Goal: Information Seeking & Learning: Learn about a topic

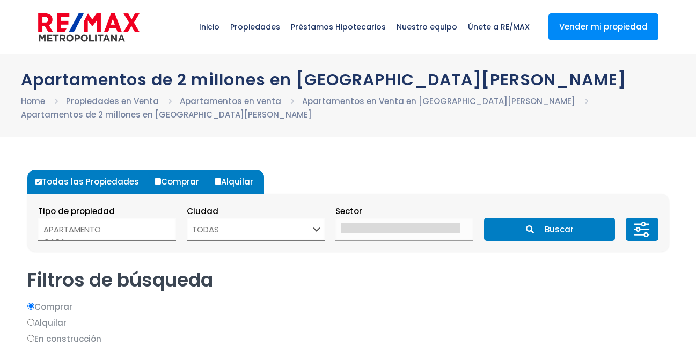
select select
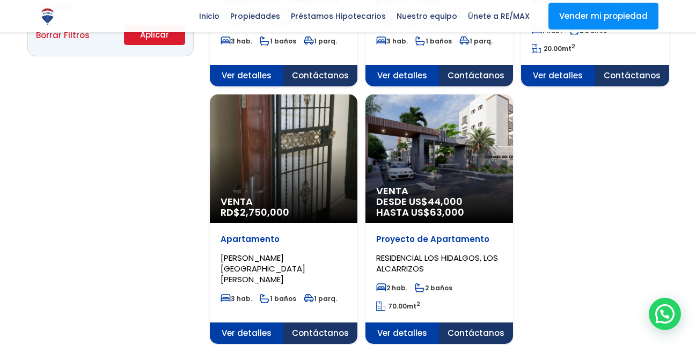
scroll to position [815, 0]
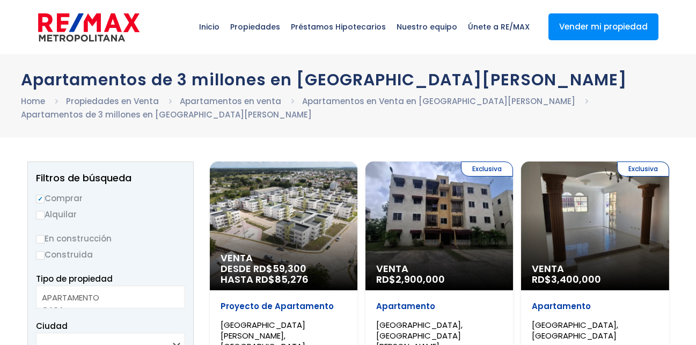
select select
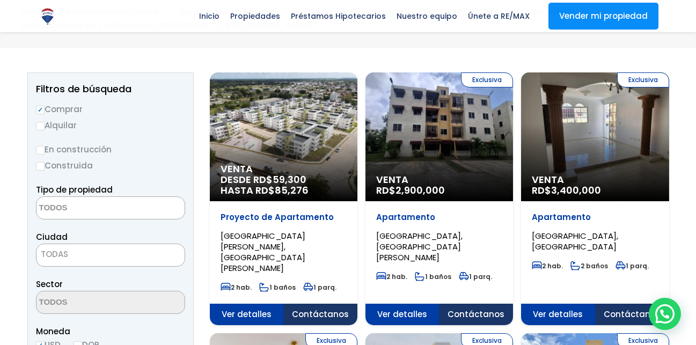
scroll to position [86, 0]
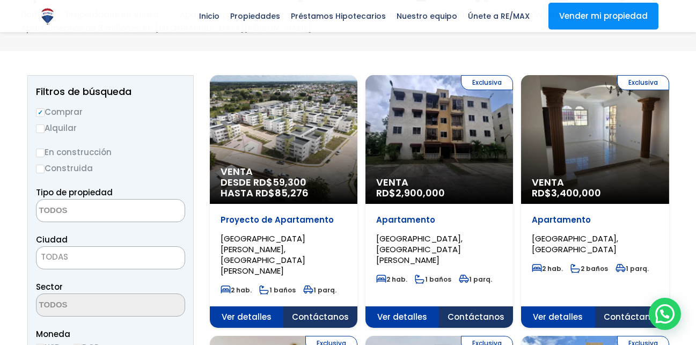
click at [42, 169] on input "Construida" at bounding box center [40, 169] width 9 height 9
radio input "true"
click at [163, 208] on span at bounding box center [110, 210] width 149 height 23
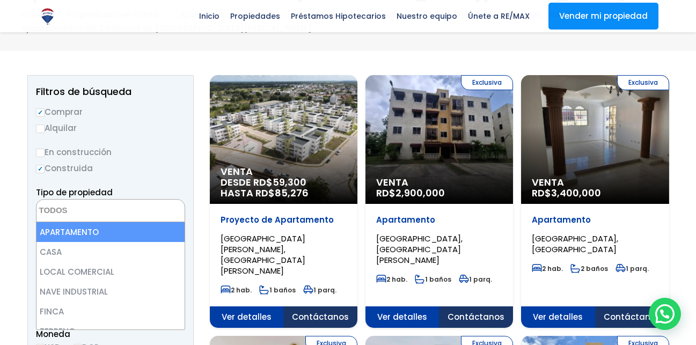
select select "apartment"
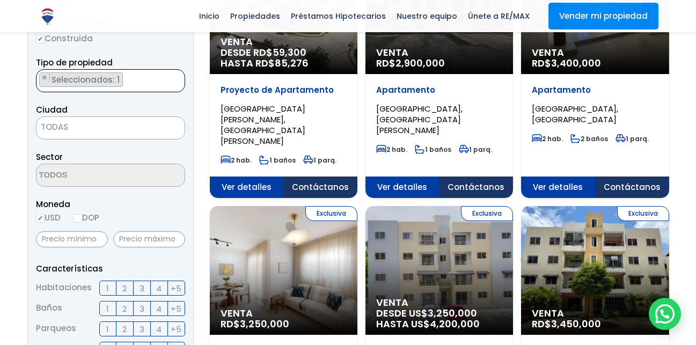
scroll to position [213, 0]
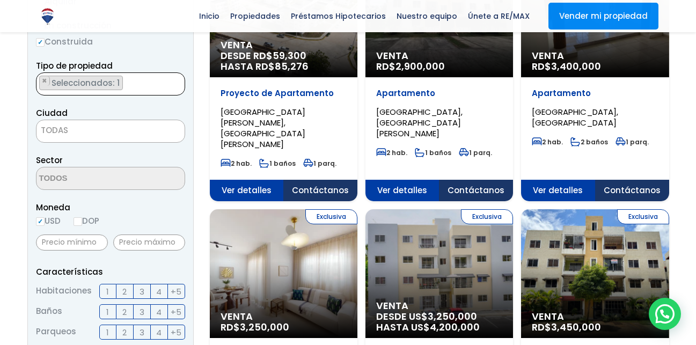
click at [134, 130] on span "TODAS" at bounding box center [111, 130] width 148 height 15
click at [153, 132] on span "TODAS" at bounding box center [111, 130] width 148 height 15
click at [83, 244] on input "text" at bounding box center [72, 243] width 72 height 16
click at [81, 222] on input "DOP" at bounding box center [78, 221] width 9 height 9
radio input "true"
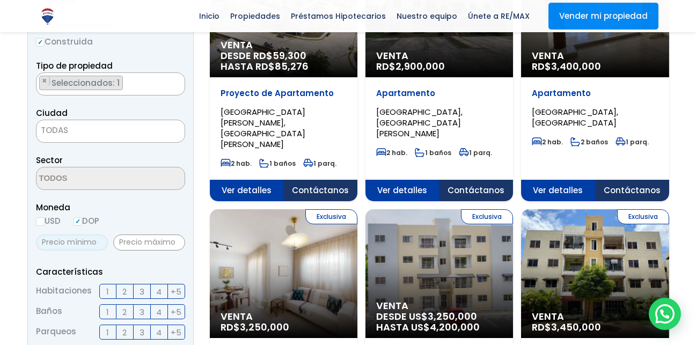
click at [66, 243] on input "text" at bounding box center [72, 243] width 72 height 16
type input "2,000,000"
type input "0"
type input "3,000,000"
click at [125, 293] on span "2" at bounding box center [124, 291] width 4 height 13
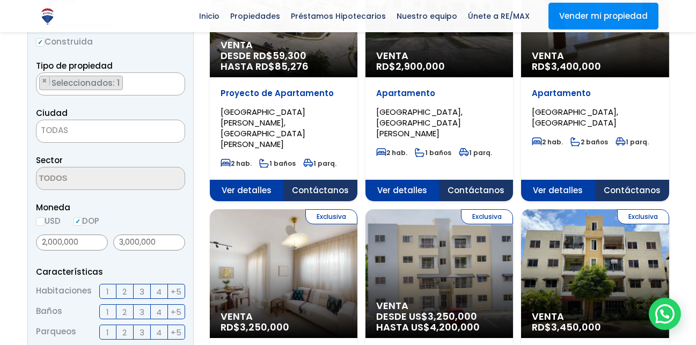
click at [0, 0] on input "2" at bounding box center [0, 0] width 0 height 0
click at [106, 314] on span "1" at bounding box center [107, 311] width 3 height 13
click at [0, 0] on input "1" at bounding box center [0, 0] width 0 height 0
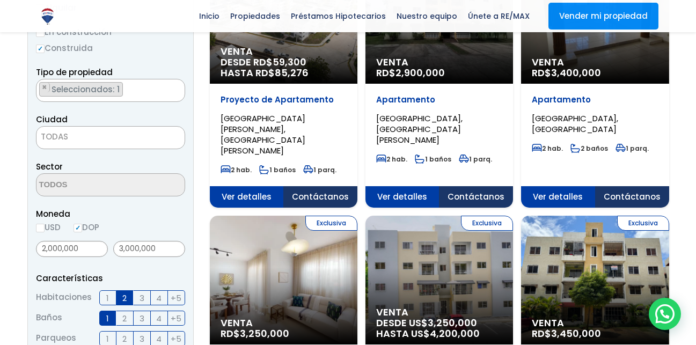
scroll to position [222, 0]
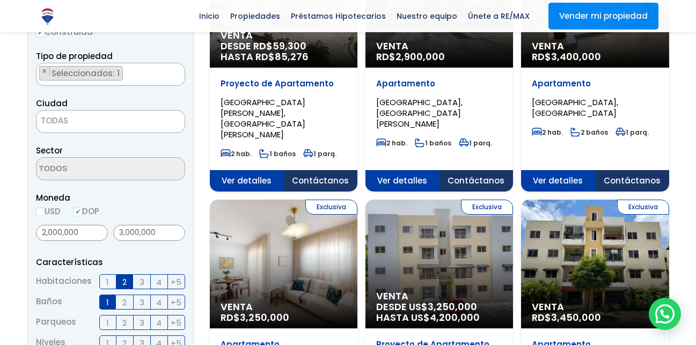
click at [176, 121] on span "TODAS" at bounding box center [111, 120] width 148 height 15
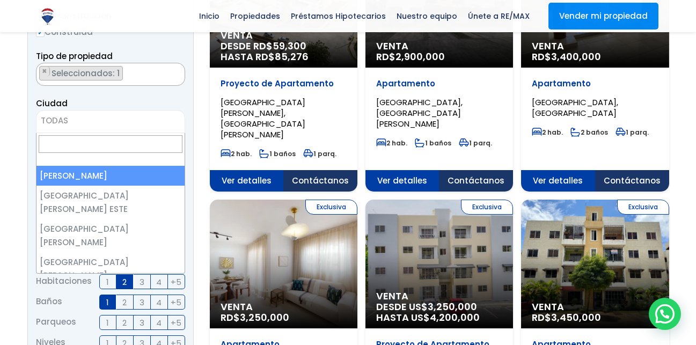
select select "1"
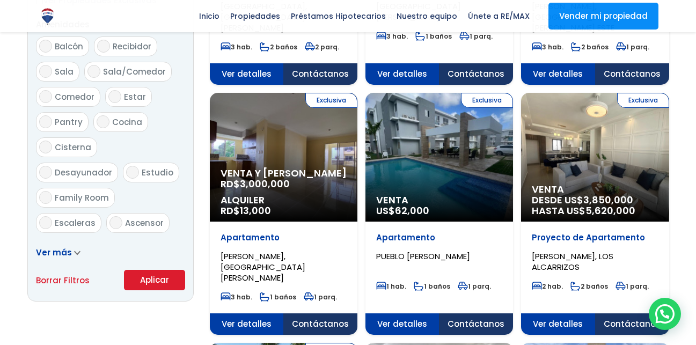
scroll to position [596, 0]
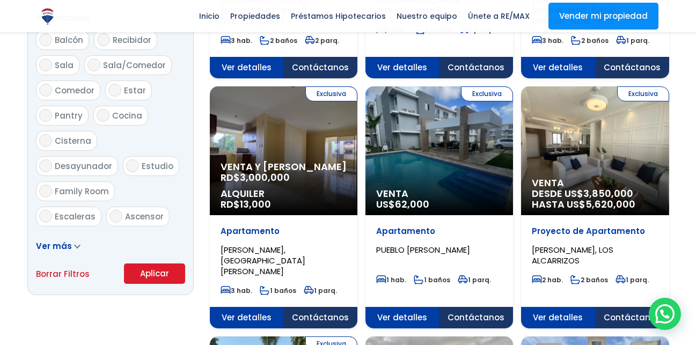
click at [163, 271] on button "Aplicar" at bounding box center [154, 274] width 61 height 20
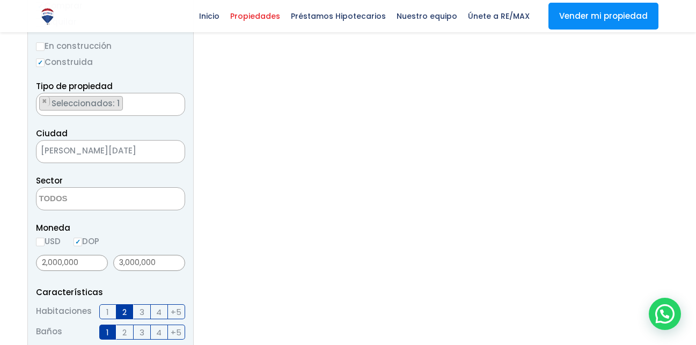
scroll to position [169, 0]
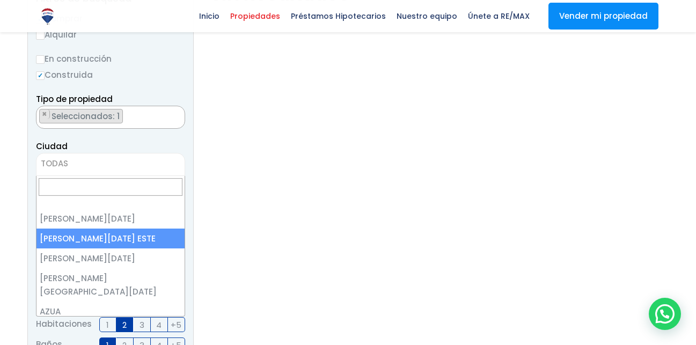
select select "148"
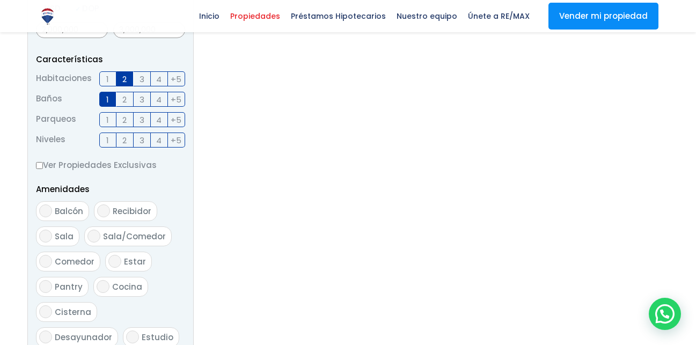
scroll to position [602, 0]
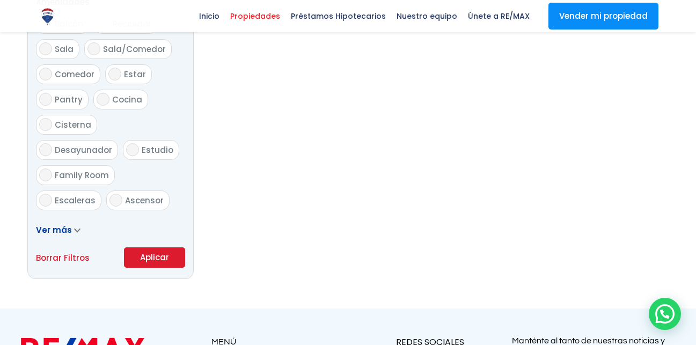
click at [171, 249] on button "Aplicar" at bounding box center [154, 257] width 61 height 20
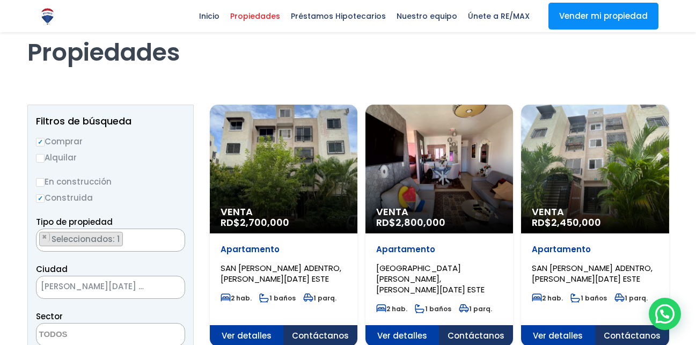
scroll to position [38, 0]
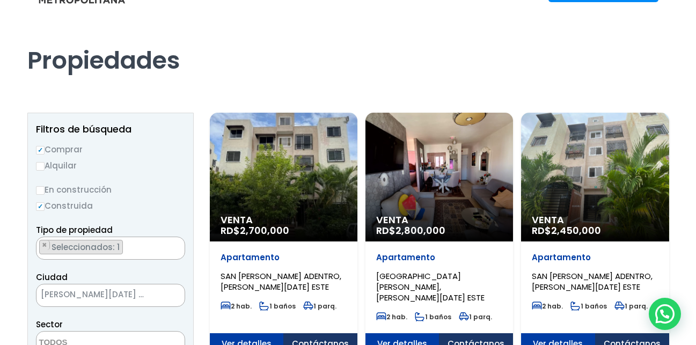
click at [476, 81] on div "Propiedades" at bounding box center [348, 49] width 642 height 67
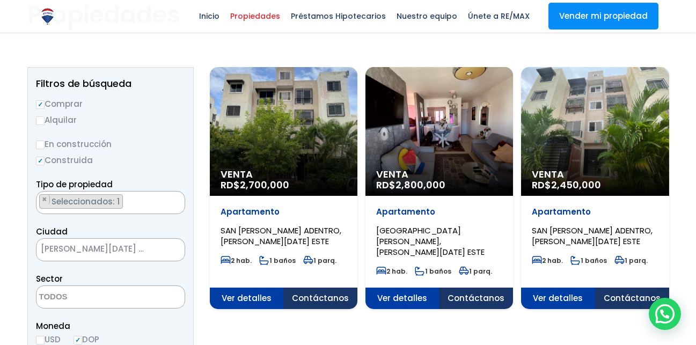
scroll to position [85, 0]
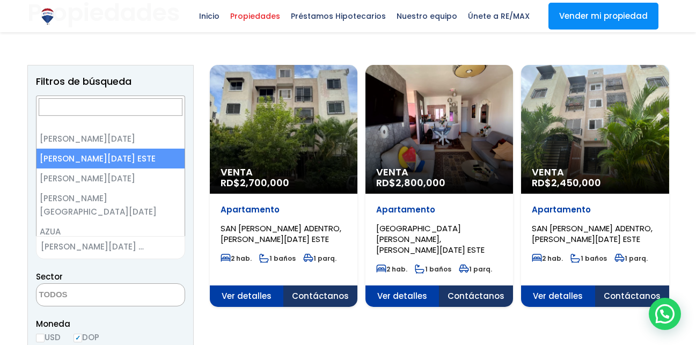
click at [153, 245] on span "[PERSON_NAME][DATE] ESTE" at bounding box center [97, 246] width 121 height 15
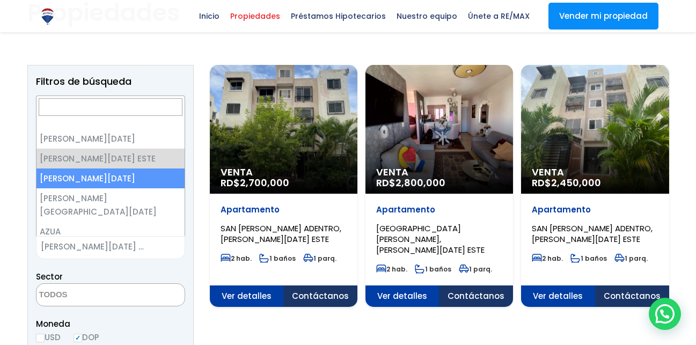
select select "149"
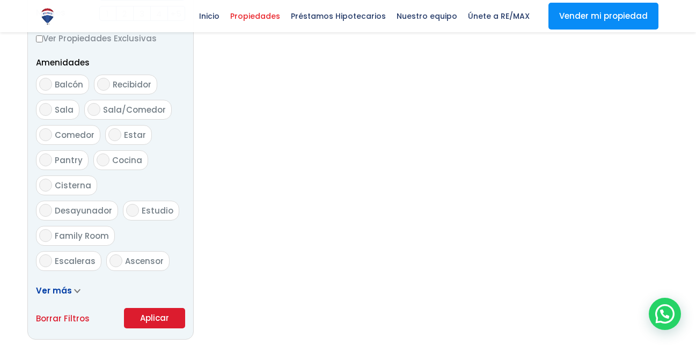
scroll to position [618, 0]
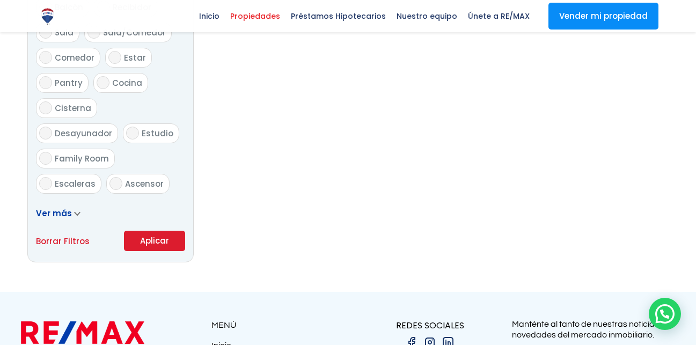
click at [156, 240] on button "Aplicar" at bounding box center [154, 241] width 61 height 20
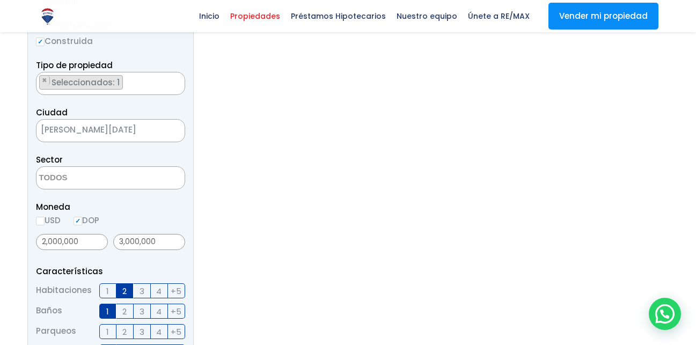
scroll to position [205, 0]
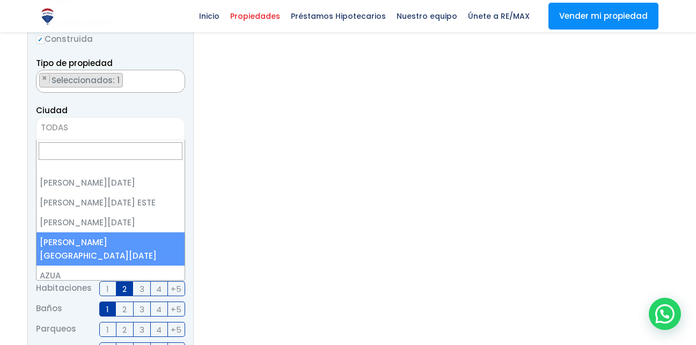
select select "150"
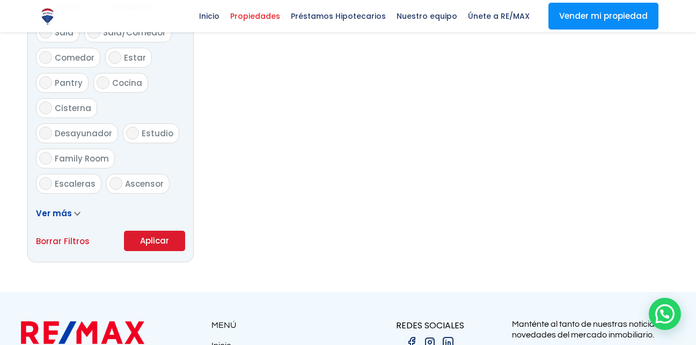
scroll to position [673, 0]
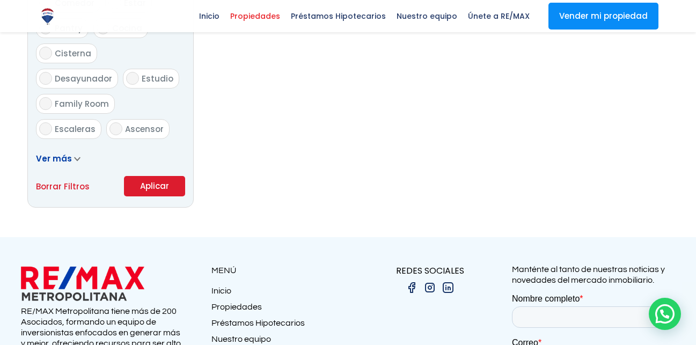
click at [156, 181] on button "Aplicar" at bounding box center [154, 186] width 61 height 20
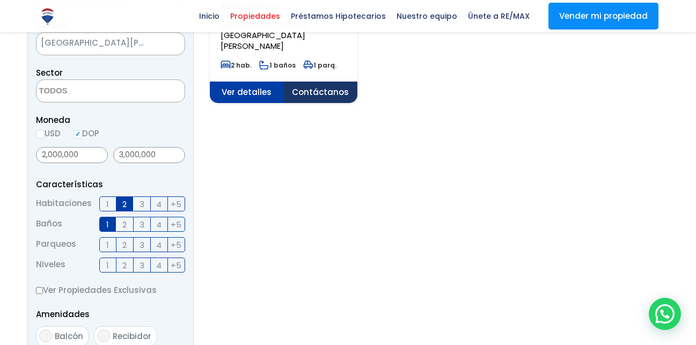
scroll to position [284, 0]
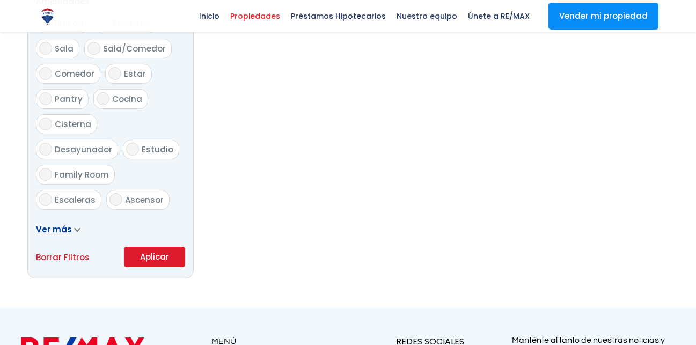
scroll to position [602, 0]
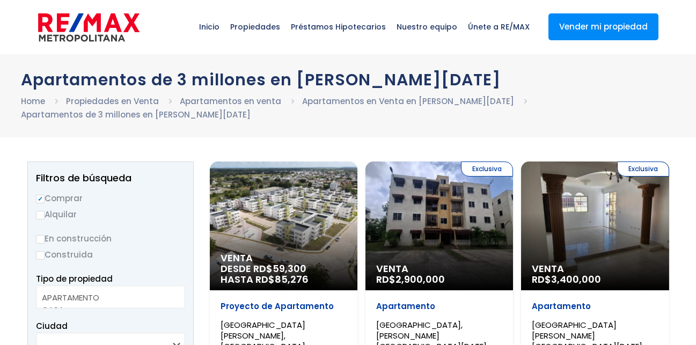
select select
